Goal: Information Seeking & Learning: Learn about a topic

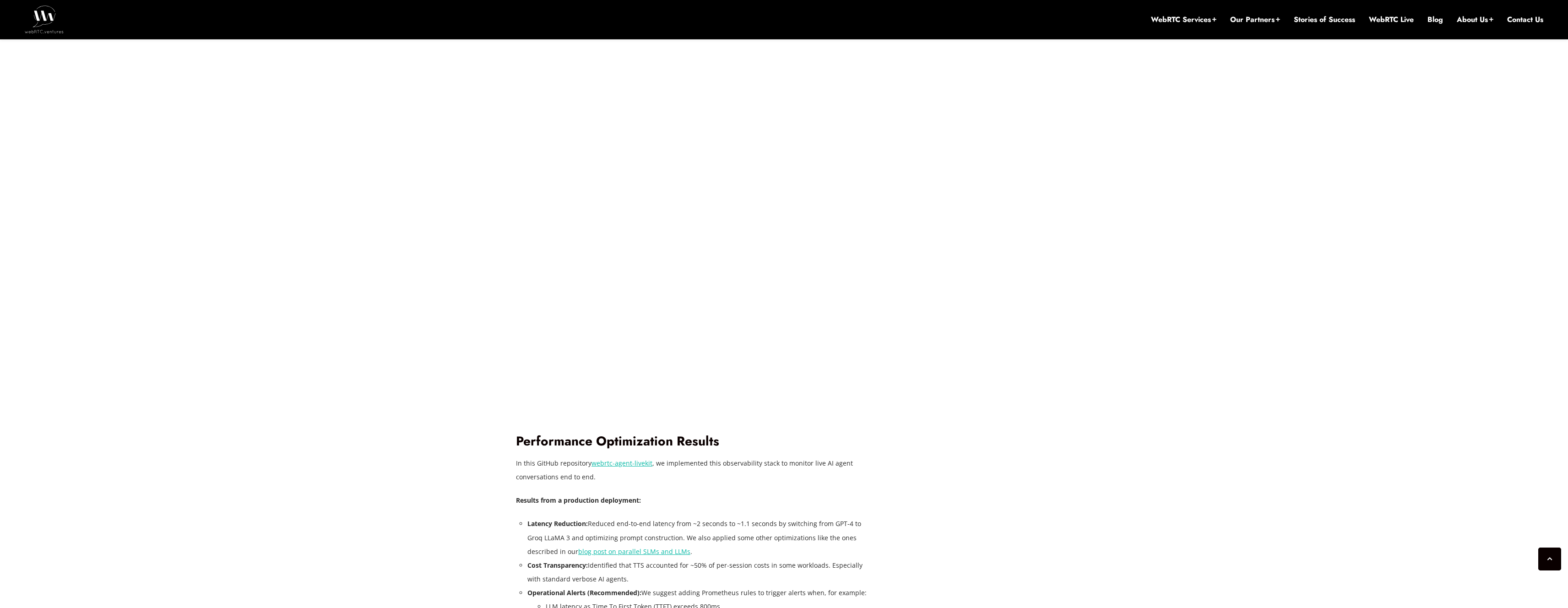
scroll to position [2096, 0]
drag, startPoint x: 533, startPoint y: 458, endPoint x: 575, endPoint y: 456, distance: 42.0
click at [575, 456] on p "In this GitHub repository webrtc-agent-livekit , we implemented this observabil…" at bounding box center [692, 463] width 352 height 27
click at [754, 458] on p "In this GitHub repository webrtc-agent-livekit , we implemented this observabil…" at bounding box center [692, 463] width 352 height 27
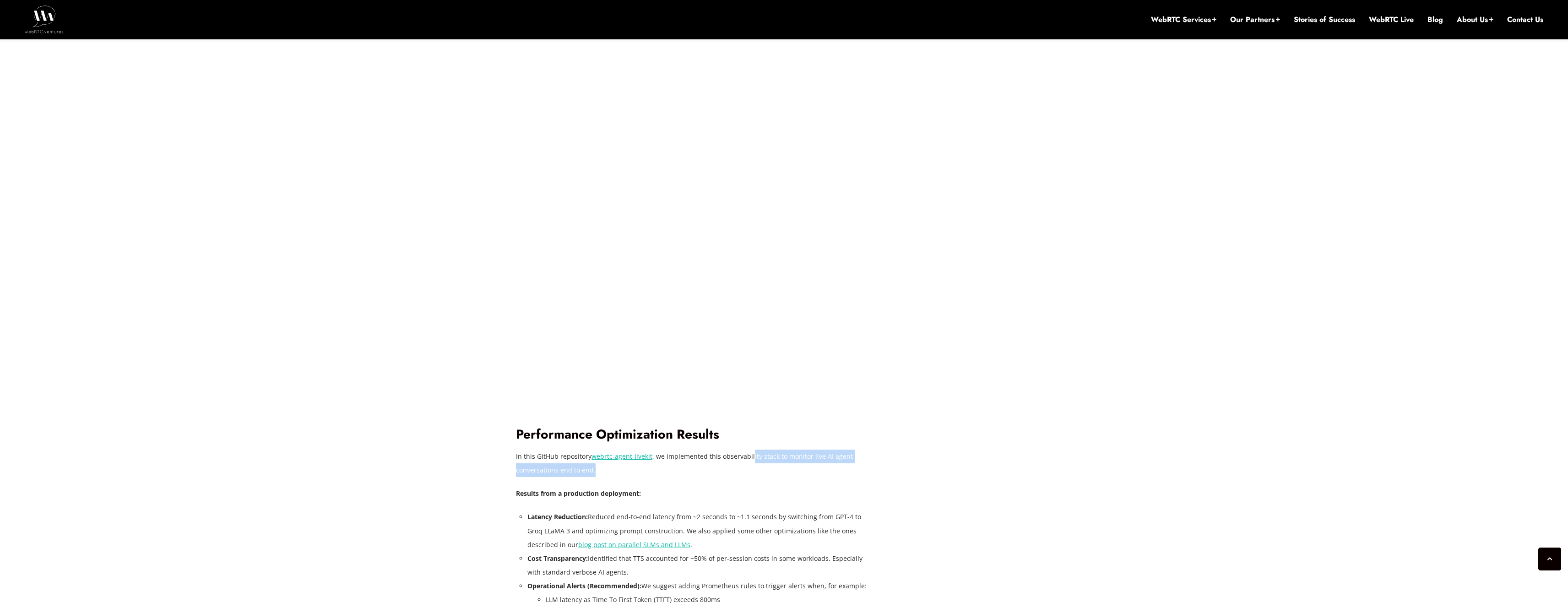
drag, startPoint x: 748, startPoint y: 458, endPoint x: 845, endPoint y: 469, distance: 97.6
click at [845, 469] on p "In this GitHub repository webrtc-agent-livekit , we implemented this observabil…" at bounding box center [692, 463] width 352 height 27
click at [631, 456] on link "webrtc-agent-livekit" at bounding box center [622, 456] width 61 height 9
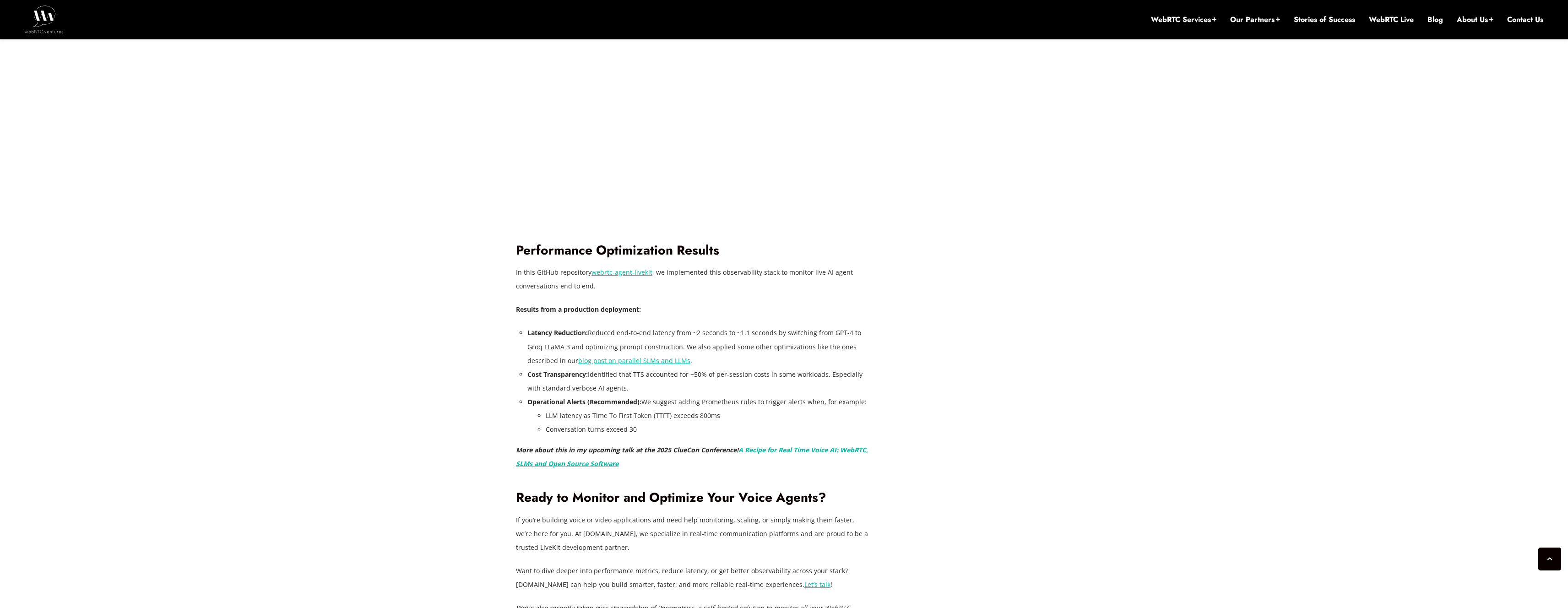
scroll to position [2274, 0]
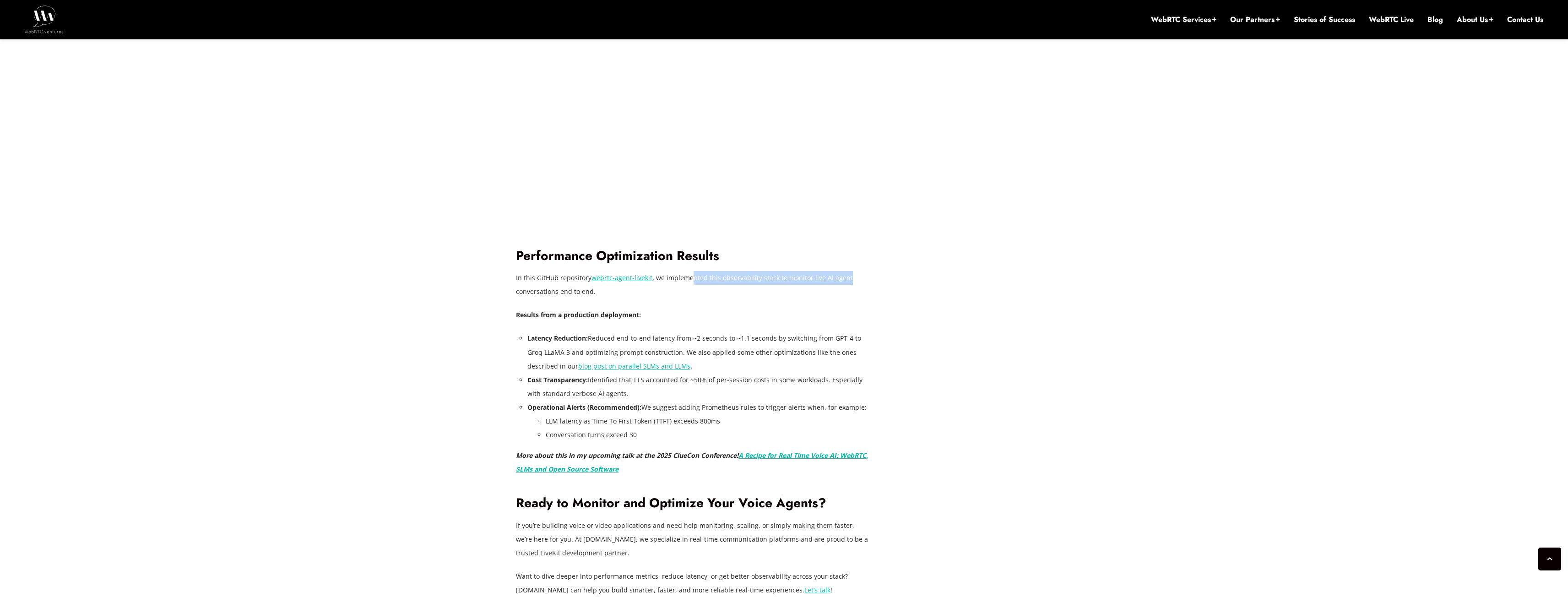
drag, startPoint x: 690, startPoint y: 279, endPoint x: 847, endPoint y: 280, distance: 157.0
click at [847, 280] on p "In this GitHub repository webrtc-agent-livekit , we implemented this observabil…" at bounding box center [692, 284] width 352 height 27
click at [596, 285] on p "In this GitHub repository webrtc-agent-livekit , we implemented this observabil…" at bounding box center [692, 284] width 352 height 27
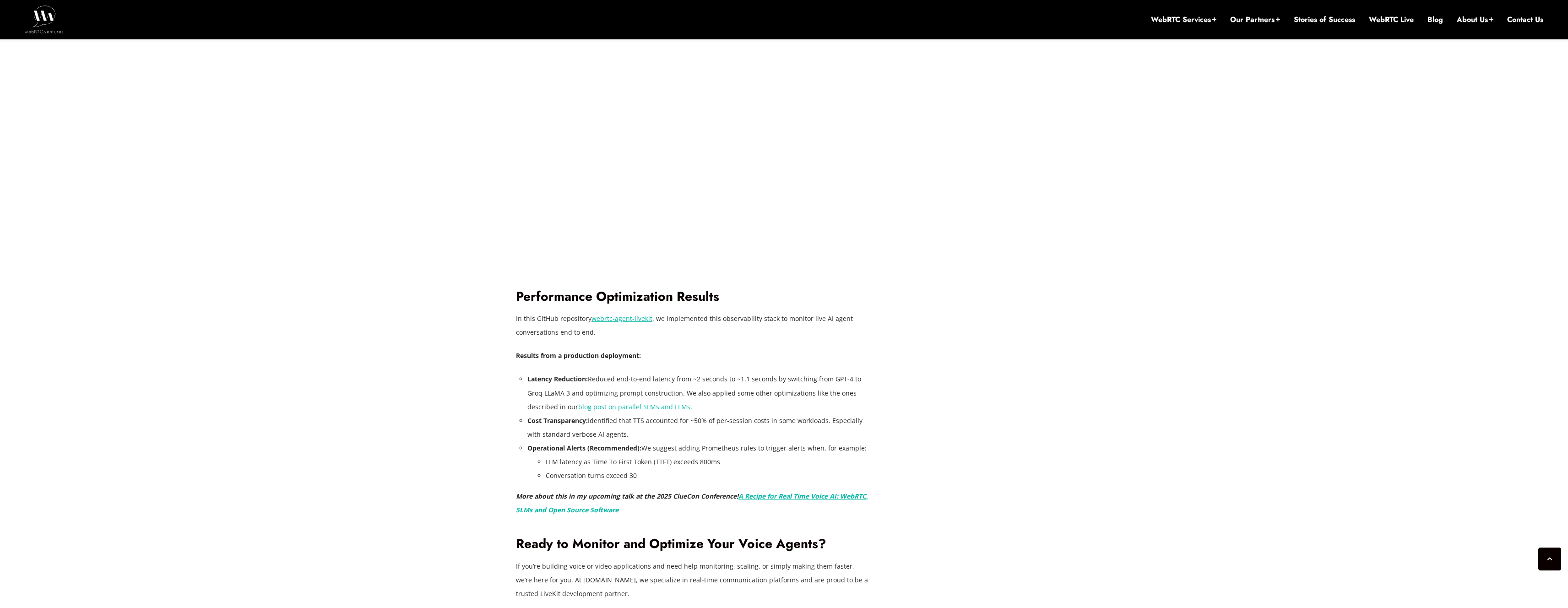
scroll to position [2232, 0]
click at [644, 320] on link "webrtc-agent-livekit" at bounding box center [622, 320] width 61 height 9
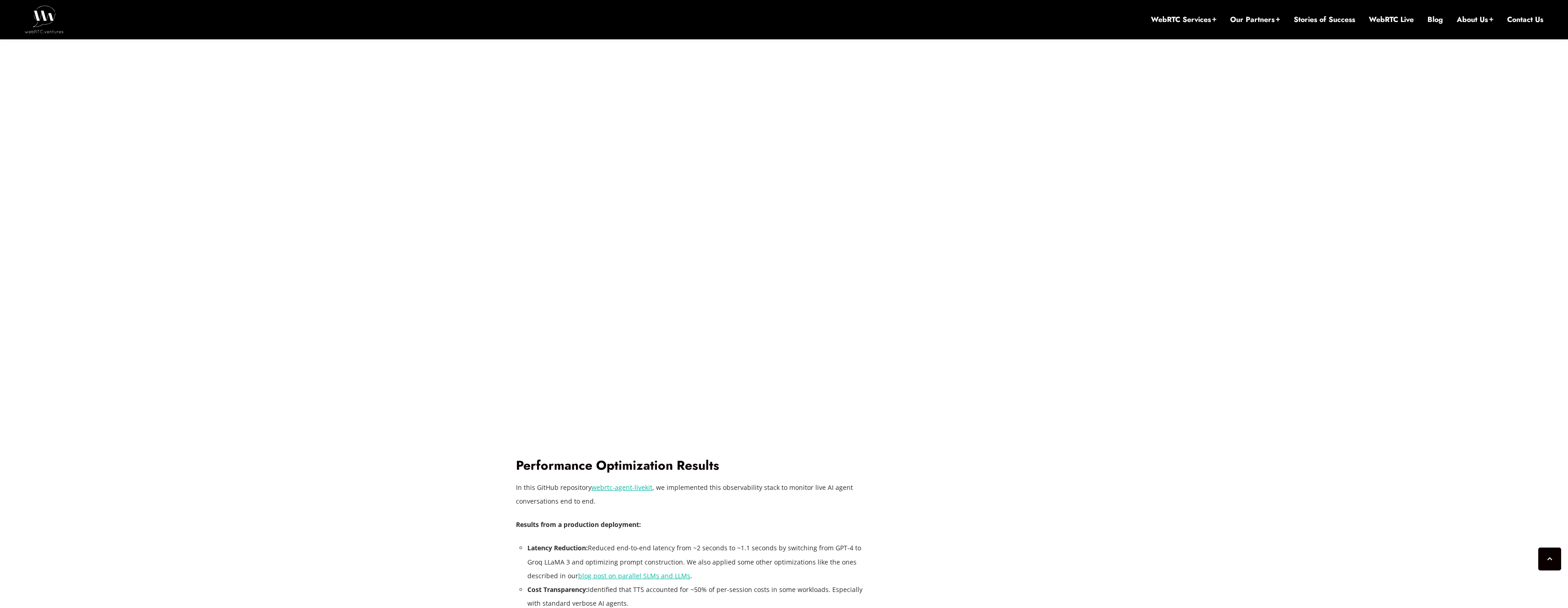
scroll to position [2140, 0]
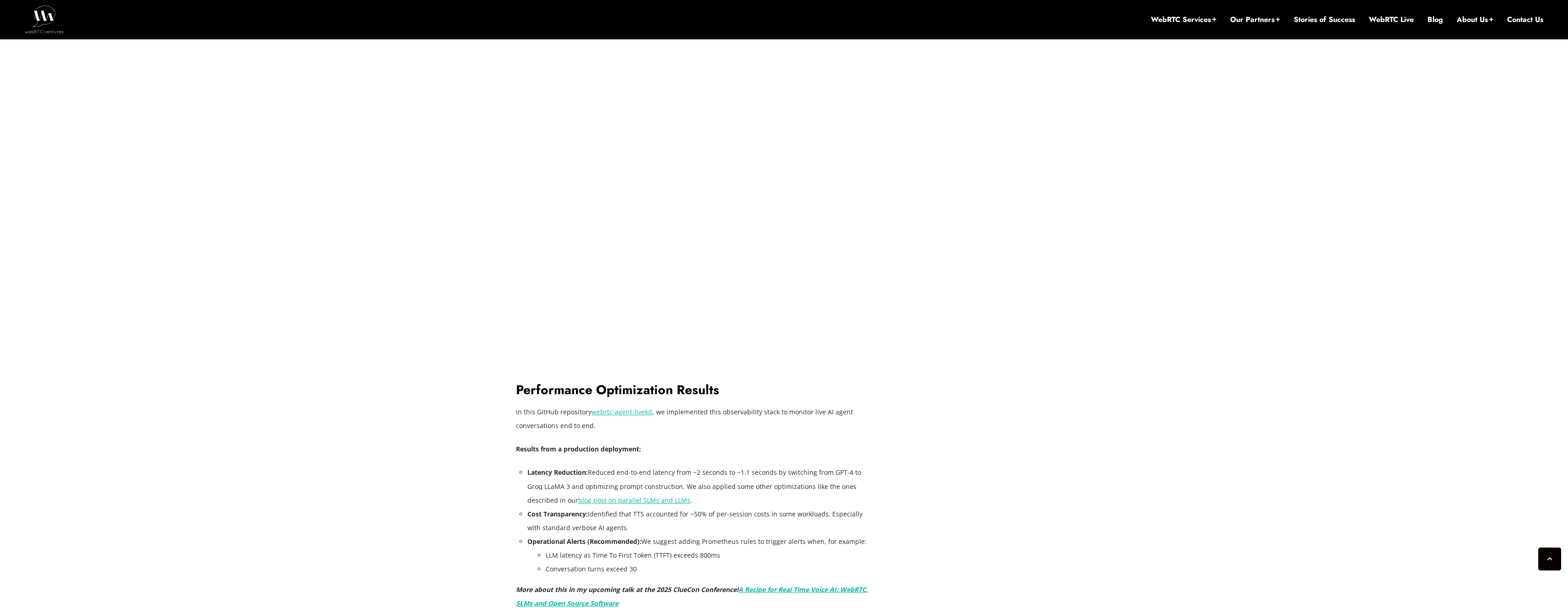
drag, startPoint x: 839, startPoint y: 442, endPoint x: 832, endPoint y: 442, distance: 7.0
click at [839, 442] on p "Results from a production deployment:" at bounding box center [692, 449] width 352 height 14
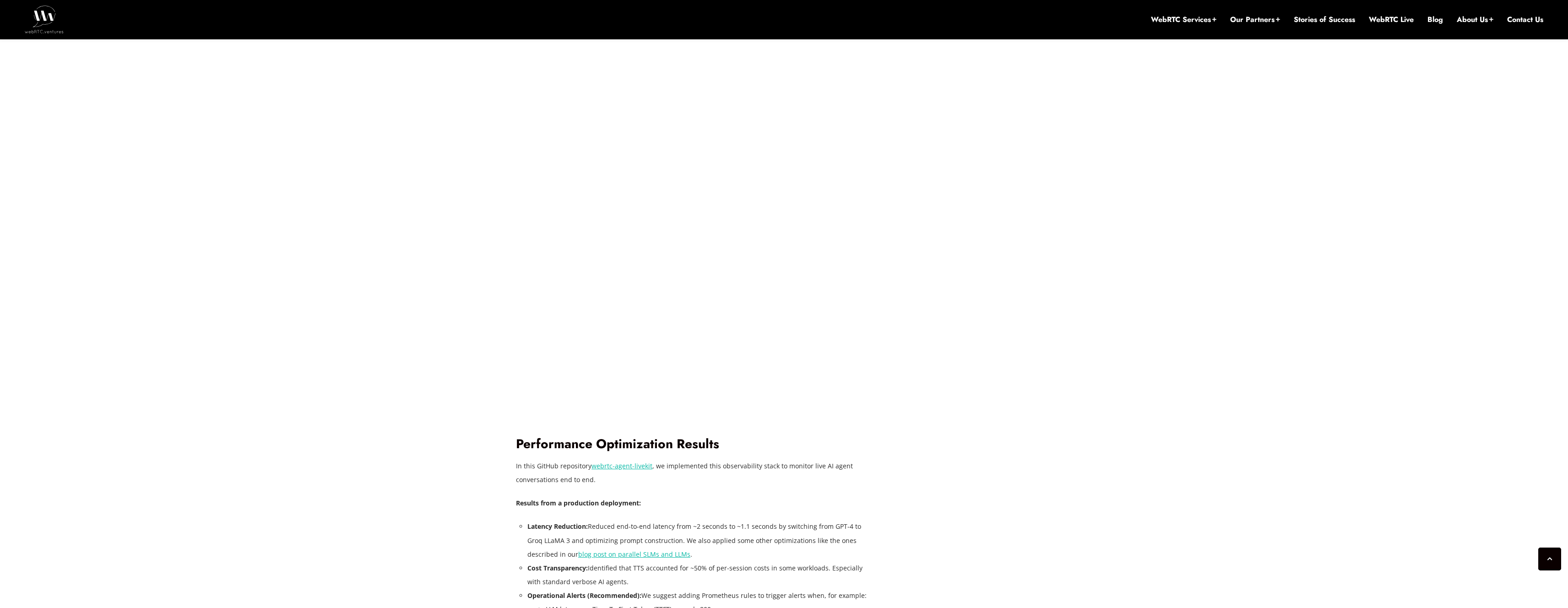
scroll to position [2018, 0]
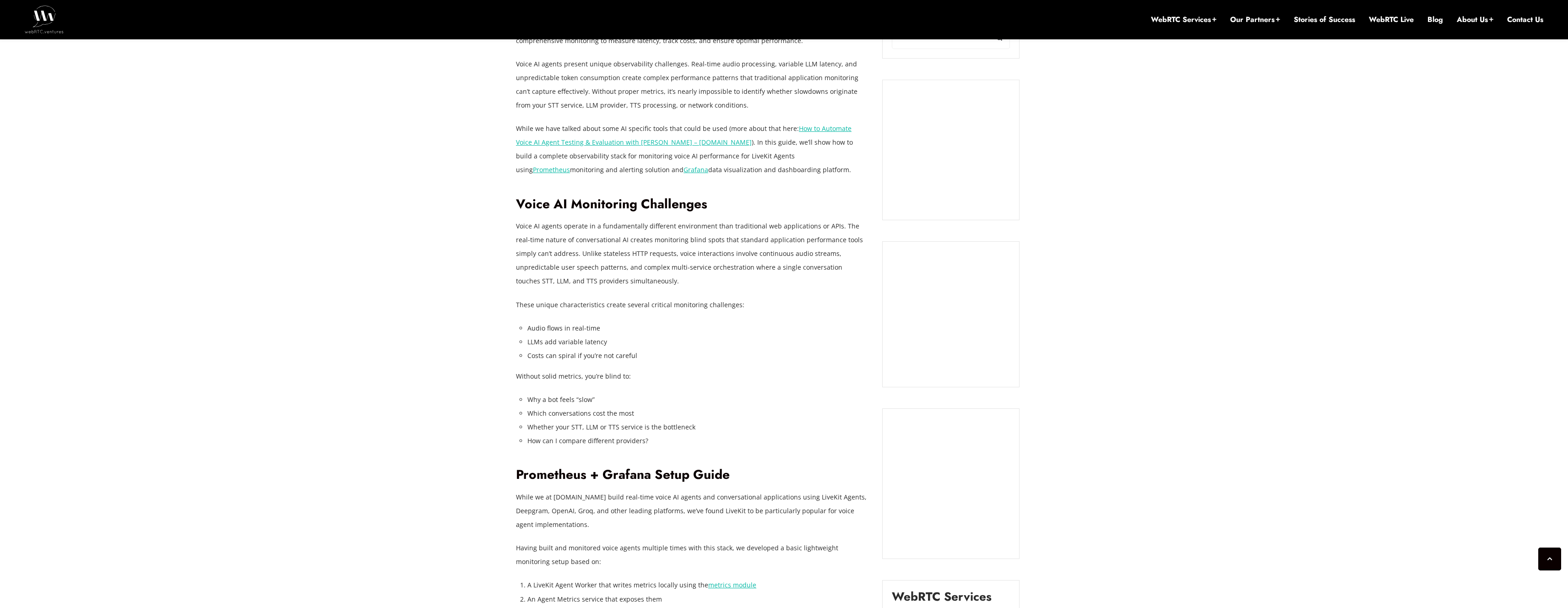
scroll to position [749, 0]
